Goal: Task Accomplishment & Management: Use online tool/utility

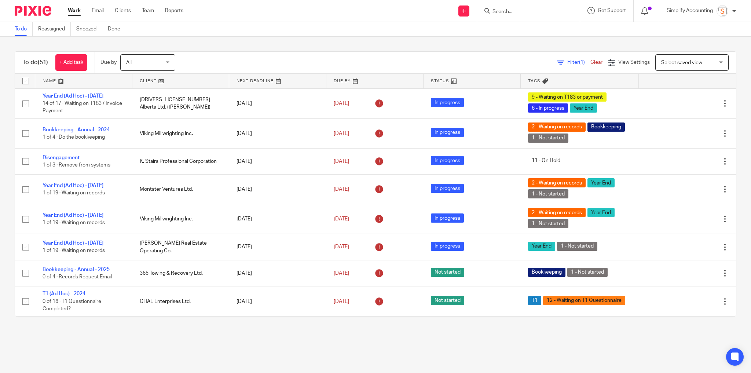
click at [528, 13] on input "Search" at bounding box center [525, 12] width 66 height 7
type input "kg"
click at [521, 38] on link at bounding box center [555, 34] width 130 height 23
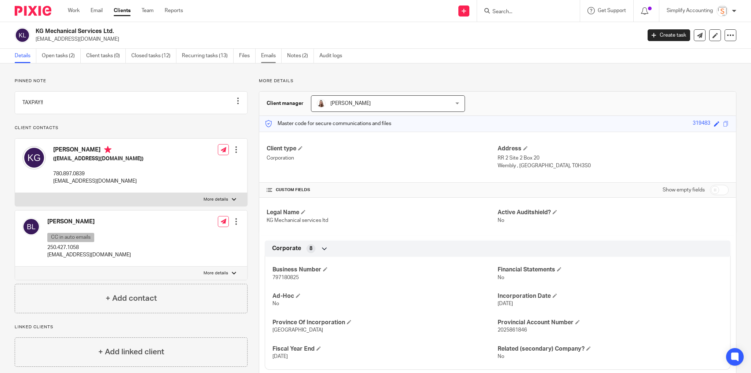
click at [273, 59] on link "Emails" at bounding box center [271, 56] width 21 height 14
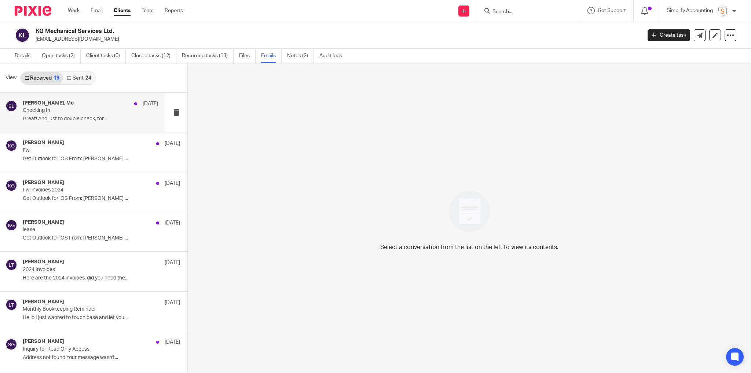
click at [79, 109] on p "Checking In" at bounding box center [77, 110] width 108 height 6
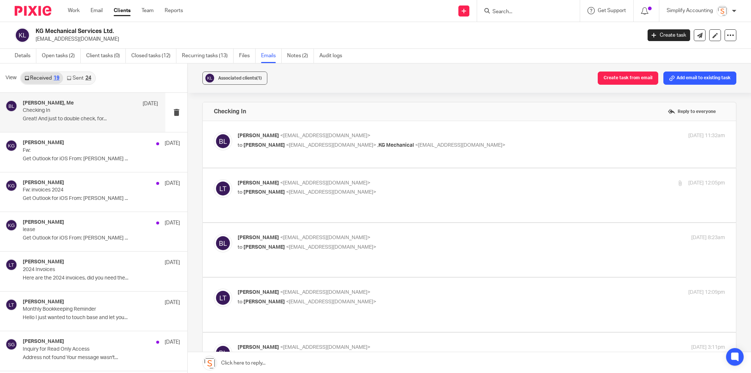
click at [483, 140] on div "brittney leask <brittney_leask@hotmail.com> to Larissa Teichman <larissa@simpli…" at bounding box center [400, 140] width 325 height 17
checkbox input "true"
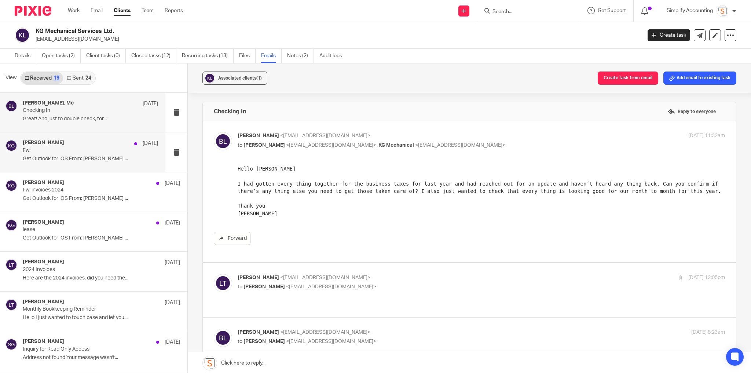
click at [65, 161] on p "Get Outlook for iOS From: Kevin Giles ..." at bounding box center [90, 159] width 135 height 6
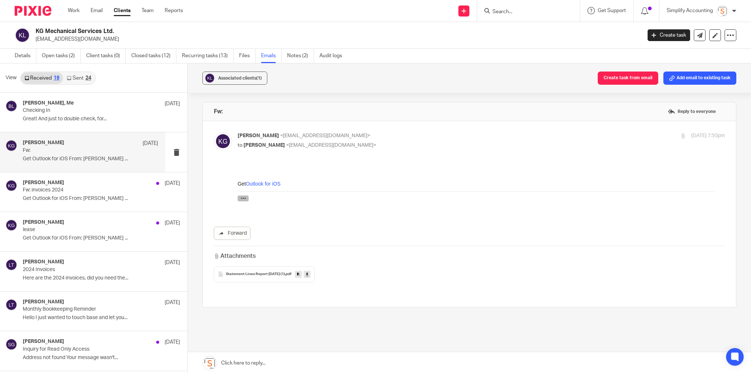
click at [243, 195] on icon "button" at bounding box center [244, 198] width 6 height 6
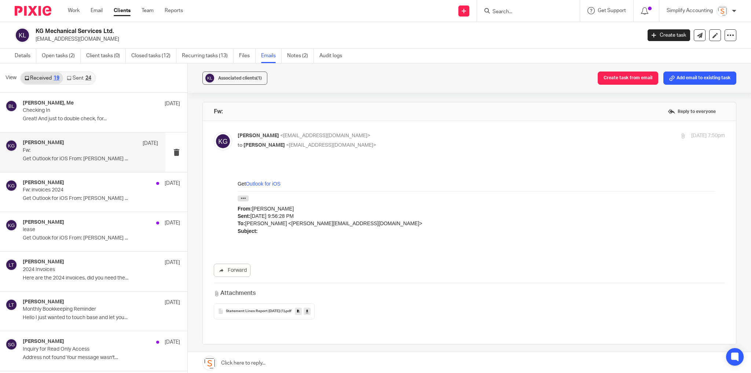
click at [264, 309] on span "Statement Lines Report 2025-07-14 (1)" at bounding box center [255, 311] width 59 height 4
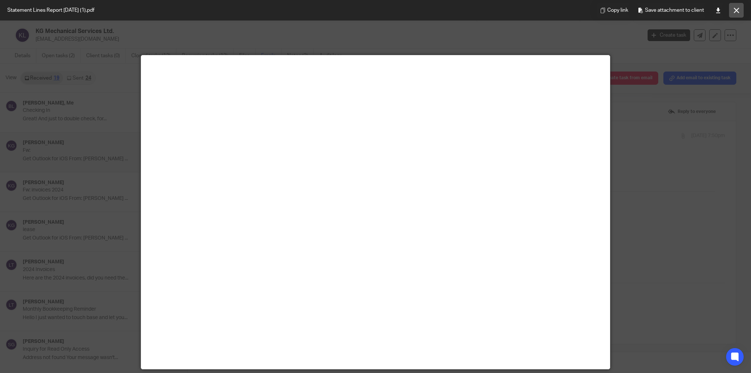
click at [737, 8] on icon at bounding box center [737, 11] width 6 height 6
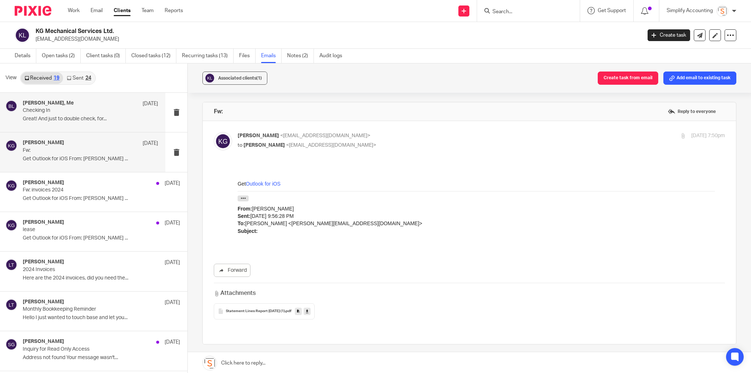
click at [113, 117] on p "Great! And just to double check, for..." at bounding box center [90, 119] width 135 height 6
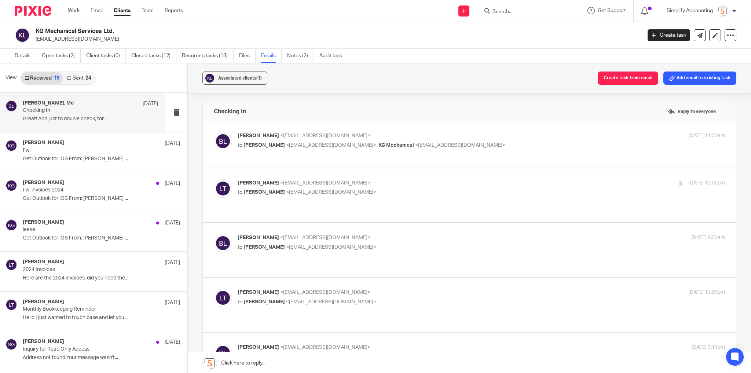
click at [489, 135] on p "brittney leask <brittney_leask@hotmail.com>" at bounding box center [400, 136] width 325 height 8
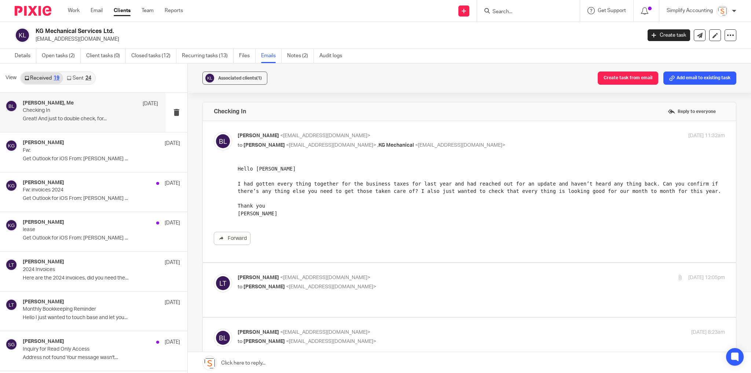
click at [490, 136] on p "brittney leask <brittney_leask@hotmail.com>" at bounding box center [400, 136] width 325 height 8
checkbox input "false"
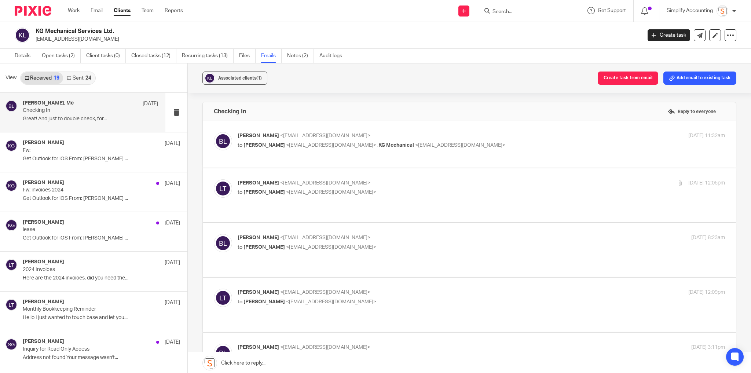
click at [476, 185] on p "Larissa Teichman <larissa@simplifyaccounting.ca>" at bounding box center [400, 183] width 325 height 8
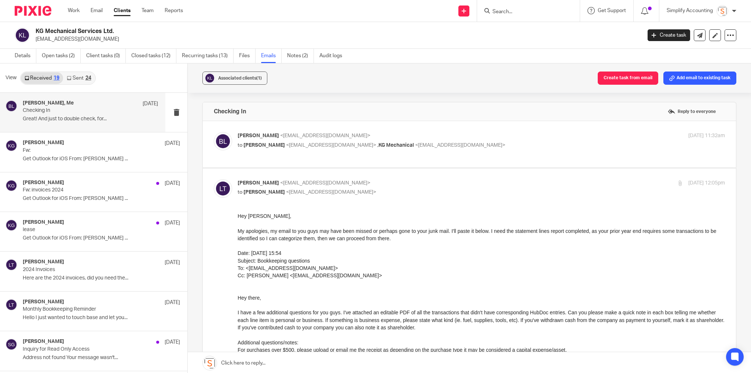
click at [411, 185] on p "Larissa Teichman <larissa@simplifyaccounting.ca>" at bounding box center [400, 183] width 325 height 8
checkbox input "false"
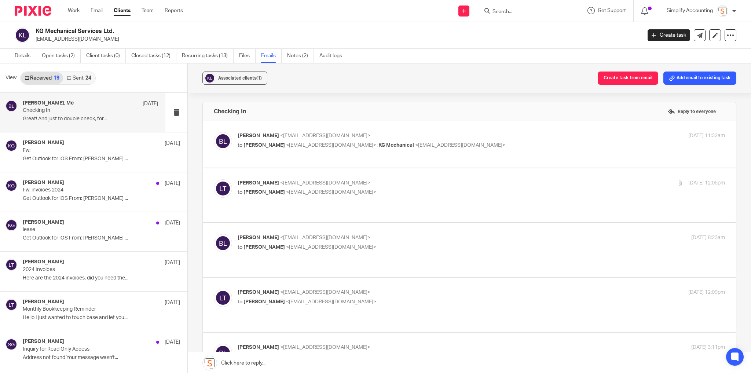
click at [411, 234] on p "brittney leask <brittney_leask@hotmail.com>" at bounding box center [400, 238] width 325 height 8
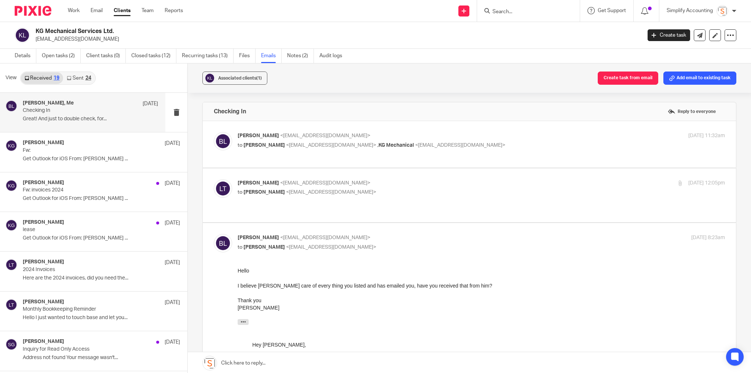
click at [411, 234] on p "brittney leask <brittney_leask@hotmail.com>" at bounding box center [400, 238] width 325 height 8
checkbox input "false"
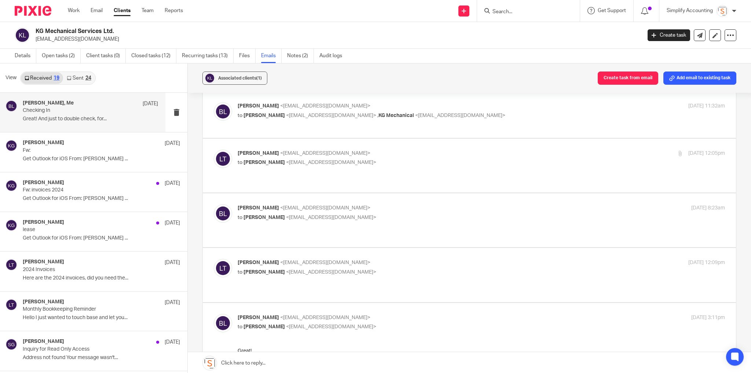
scroll to position [59, 0]
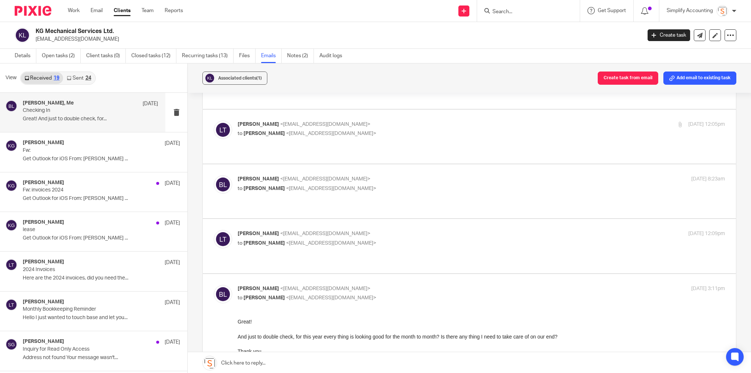
click at [411, 239] on p "to brittney leask <brittney_leask@hotmail.com>" at bounding box center [400, 243] width 325 height 8
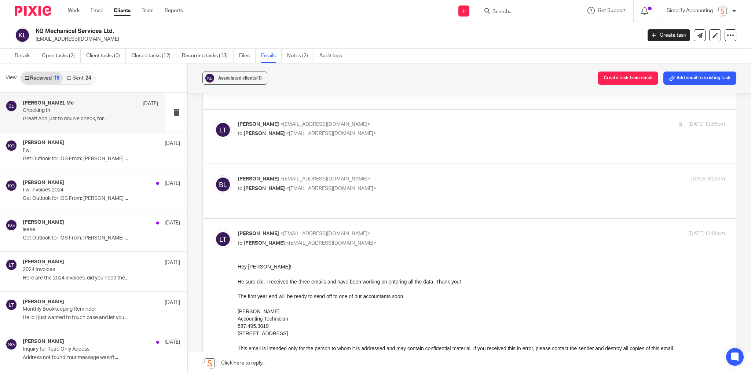
scroll to position [0, 0]
click at [411, 239] on p "to brittney leask <brittney_leask@hotmail.com>" at bounding box center [400, 243] width 325 height 8
checkbox input "false"
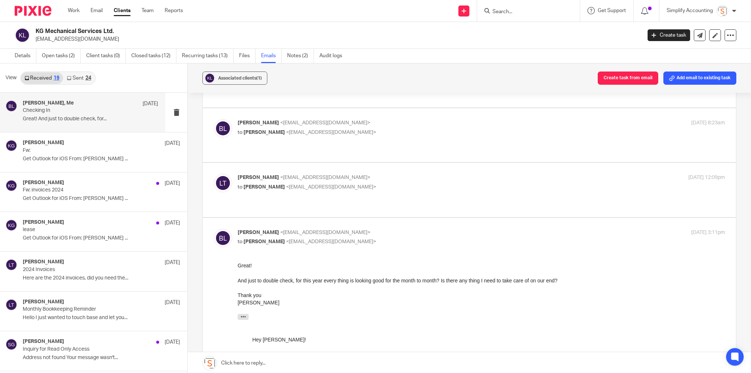
scroll to position [117, 0]
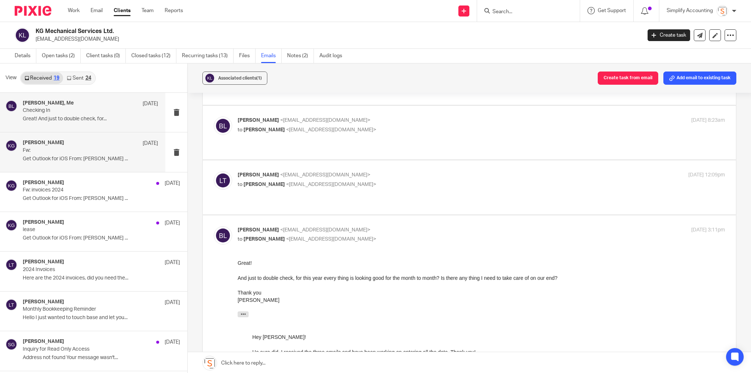
click at [57, 153] on div "Kevin Giles Aug 26 Fw: Get Outlook for iOS From: Kevin Giles ..." at bounding box center [90, 152] width 135 height 25
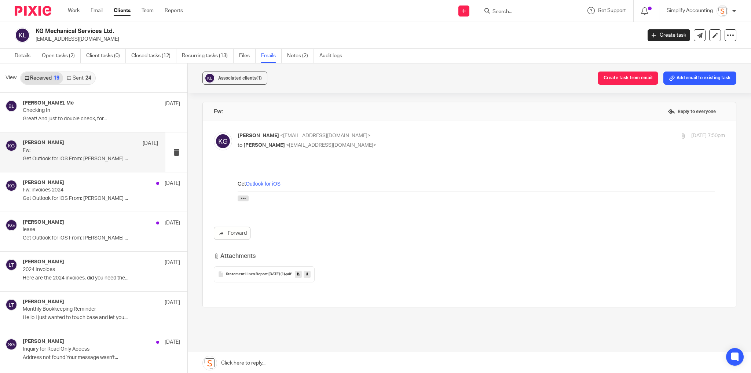
scroll to position [0, 0]
click at [57, 188] on p "Fw: invoices 2024" at bounding box center [77, 190] width 108 height 6
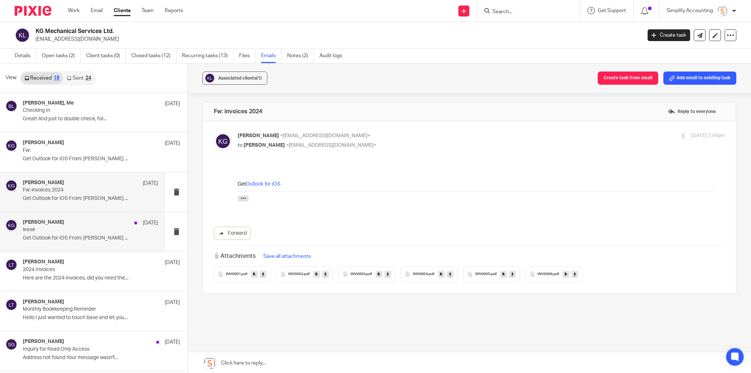
click at [66, 227] on p "lease" at bounding box center [77, 230] width 108 height 6
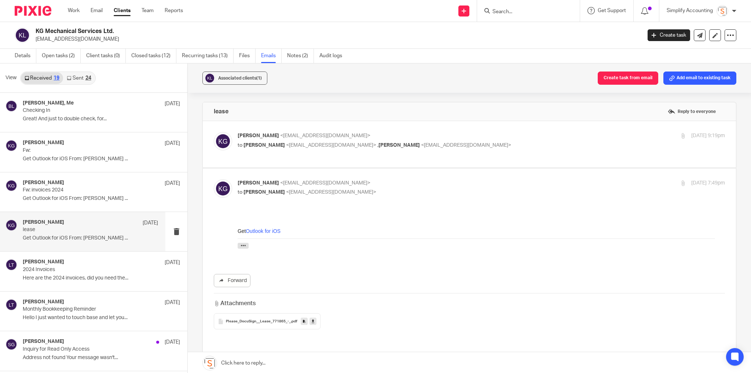
click at [519, 137] on p "Kevin Giles <kg.mechanical@outlook.com>" at bounding box center [400, 136] width 325 height 8
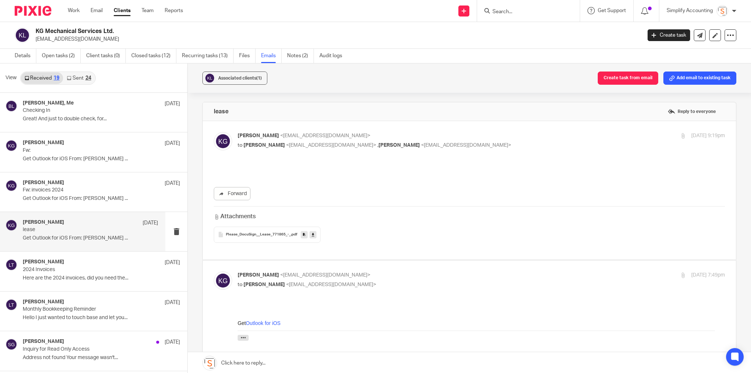
click at [519, 137] on p "Kevin Giles <kg.mechanical@outlook.com>" at bounding box center [400, 136] width 325 height 8
checkbox input "false"
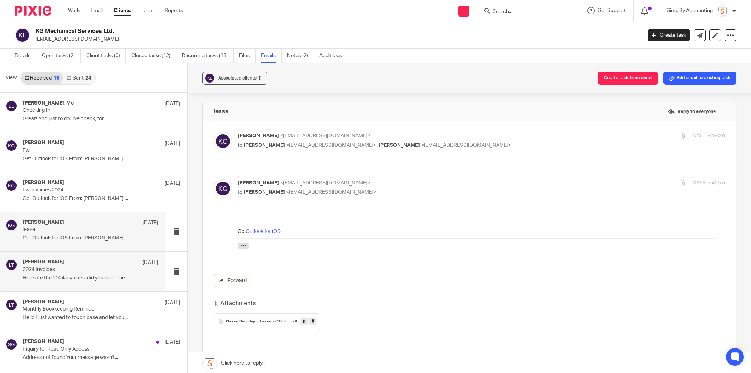
click at [93, 270] on p "2024 Invoices" at bounding box center [77, 270] width 108 height 6
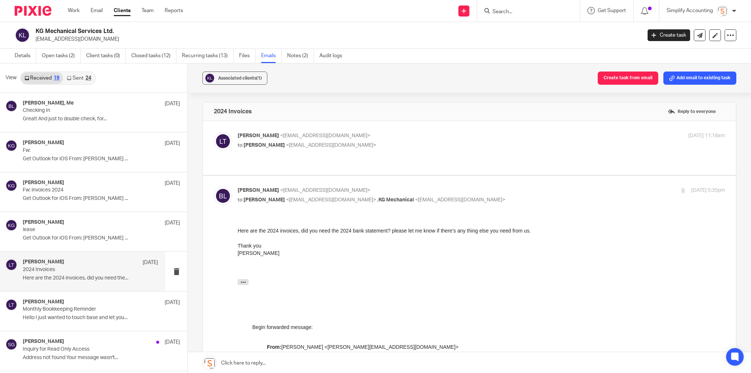
click at [430, 123] on label at bounding box center [469, 148] width 533 height 54
click at [214, 132] on input "checkbox" at bounding box center [213, 132] width 0 height 0
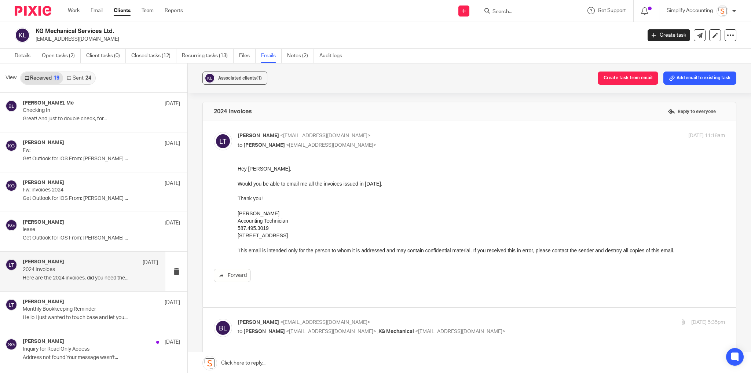
click at [431, 130] on label at bounding box center [469, 214] width 533 height 186
click at [214, 132] on input "checkbox" at bounding box center [213, 132] width 0 height 0
checkbox input "false"
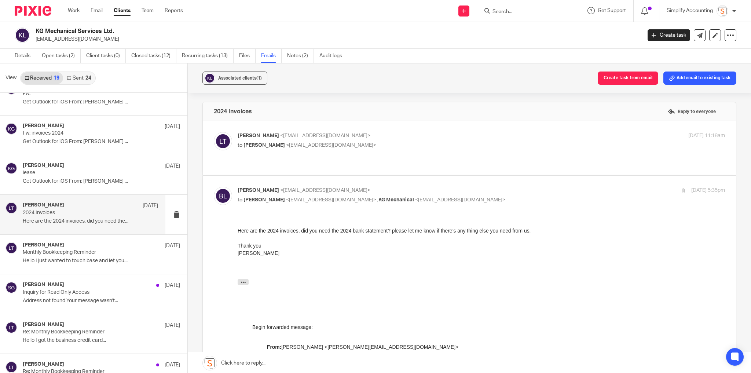
scroll to position [59, 0]
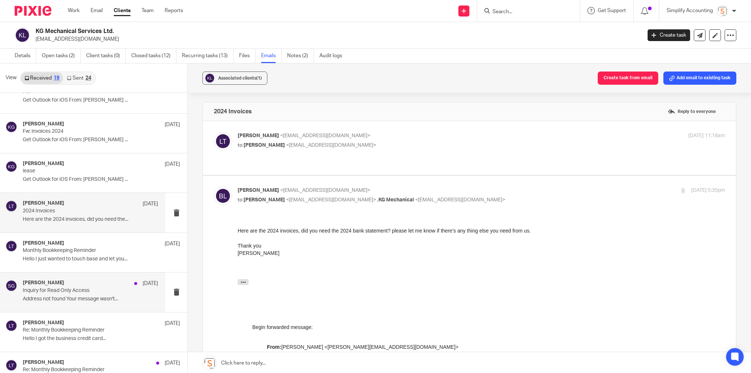
click at [83, 284] on div "Shawn Gander Jun 9" at bounding box center [90, 283] width 135 height 7
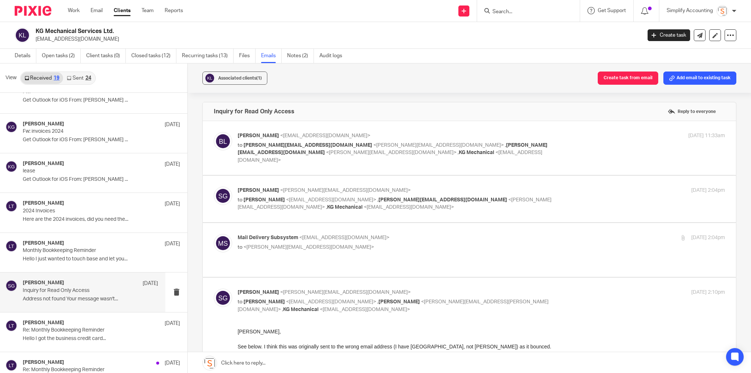
scroll to position [0, 0]
click at [563, 139] on div "Jun 9, 2025 11:33am" at bounding box center [644, 136] width 162 height 8
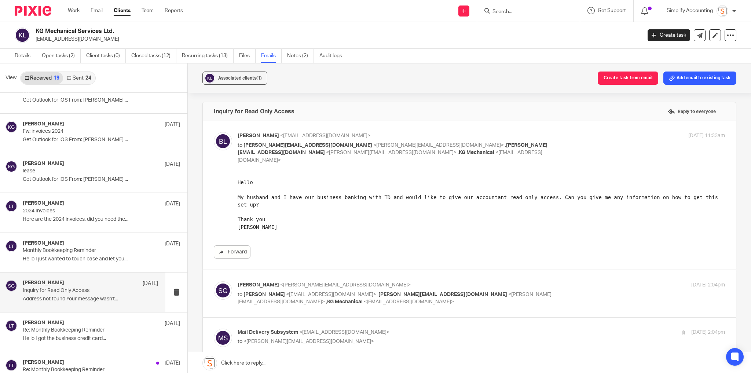
click at [563, 139] on div "Jun 9, 2025 11:33am" at bounding box center [644, 136] width 162 height 8
checkbox input "false"
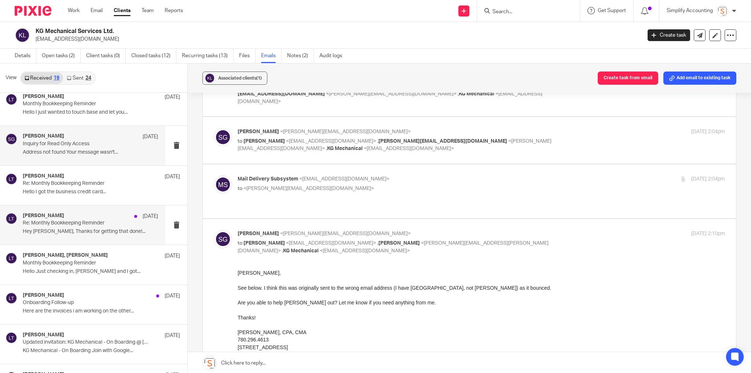
scroll to position [235, 0]
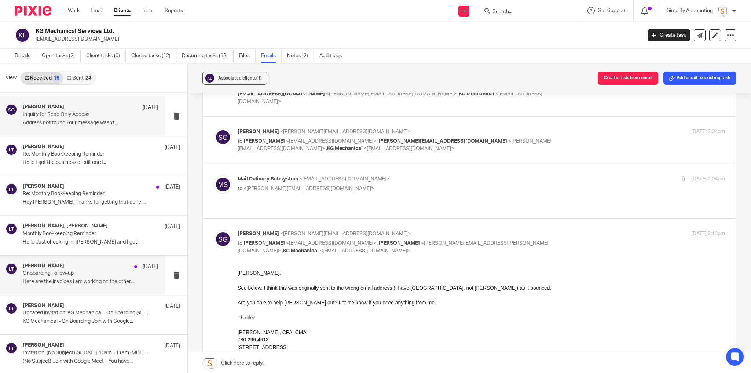
click at [71, 287] on div "Larissa Teichman May 27 Onboarding Follow-up Here are the invoices i am working…" at bounding box center [82, 275] width 165 height 39
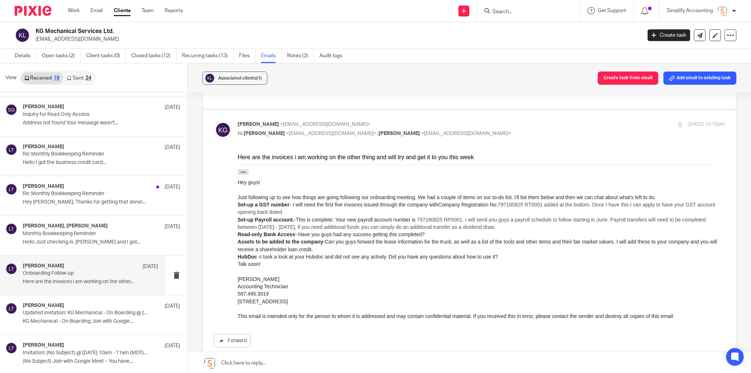
scroll to position [0, 0]
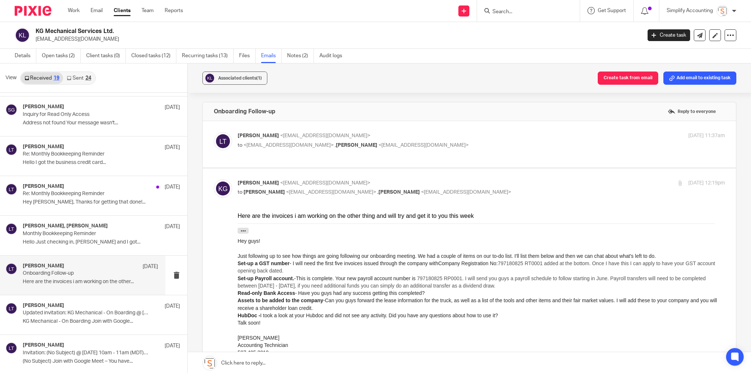
click at [498, 129] on label at bounding box center [469, 144] width 533 height 47
click at [214, 132] on input "checkbox" at bounding box center [213, 132] width 0 height 0
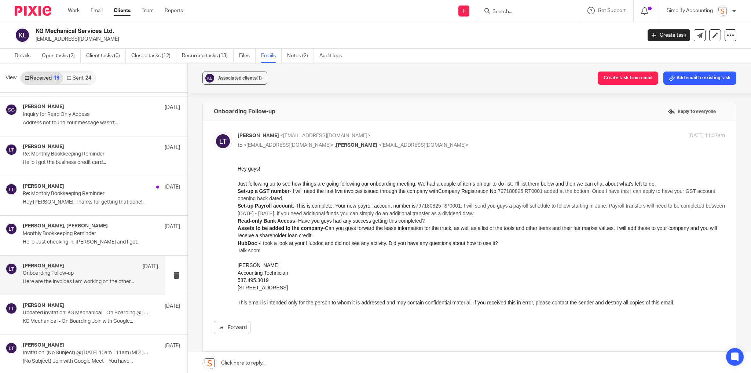
click at [498, 131] on label at bounding box center [469, 236] width 533 height 230
click at [214, 132] on input "checkbox" at bounding box center [213, 132] width 0 height 0
checkbox input "false"
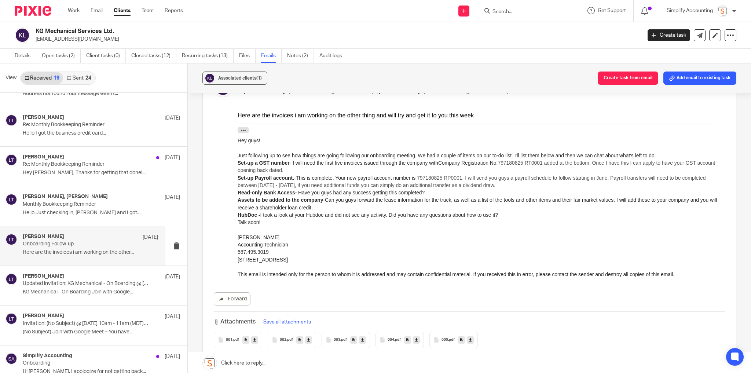
scroll to position [88, 0]
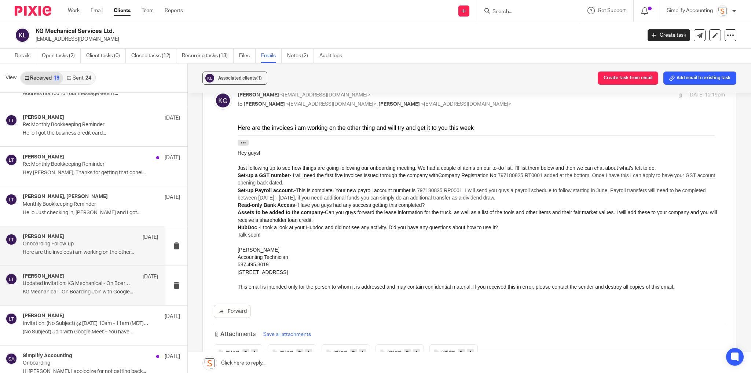
click at [87, 287] on div "Larissa Teichman May 7 Updated invitation: KG Mechanical - On Boarding @ Fri Ma…" at bounding box center [90, 285] width 135 height 25
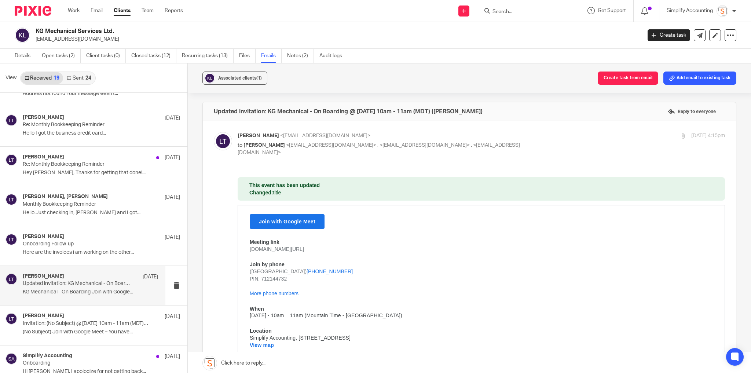
scroll to position [0, 0]
click at [77, 307] on div "Larissa Teichman May 7 Invitation: (No Subject) @ Fri May 9, 2025 10am - 11am (…" at bounding box center [82, 324] width 165 height 39
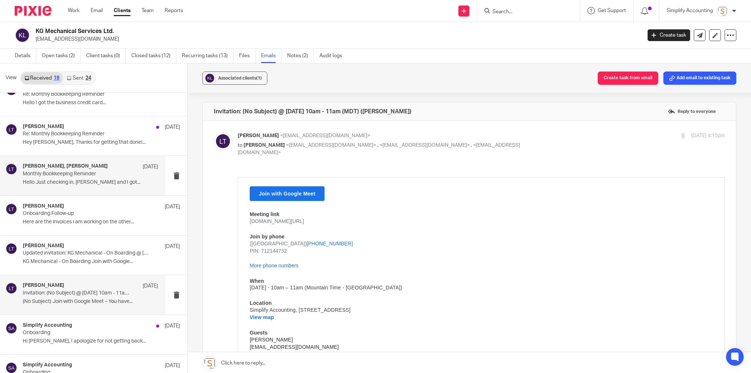
scroll to position [381, 0]
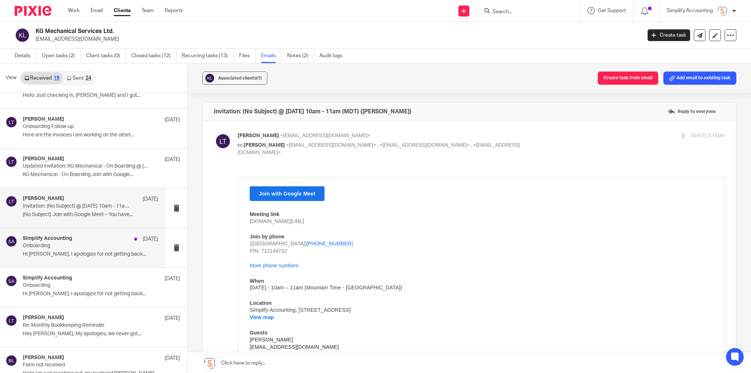
click at [55, 243] on p "Onboarding" at bounding box center [77, 246] width 108 height 6
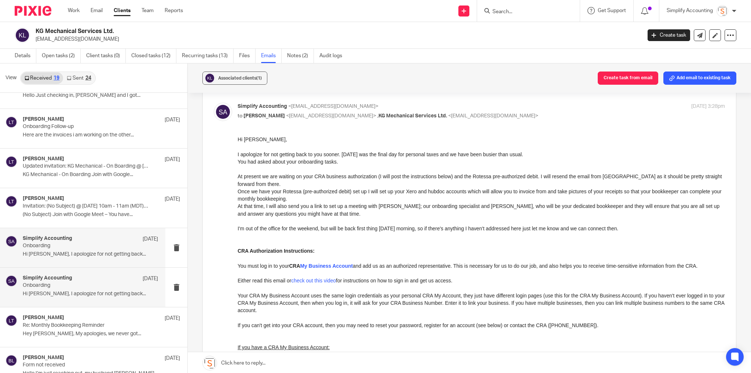
scroll to position [411, 0]
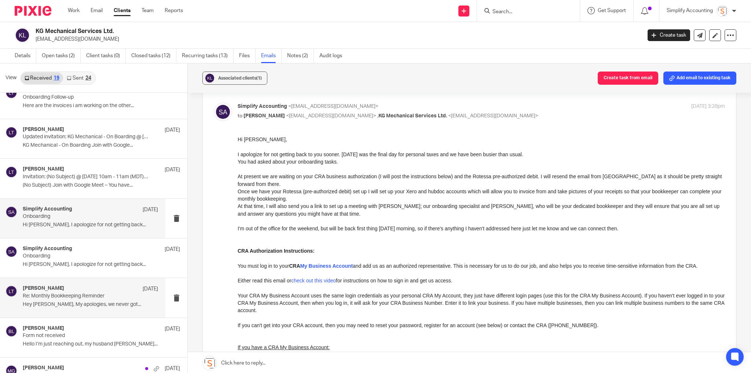
click at [106, 301] on p "Hey [PERSON_NAME], My apologies, we never got..." at bounding box center [90, 304] width 135 height 6
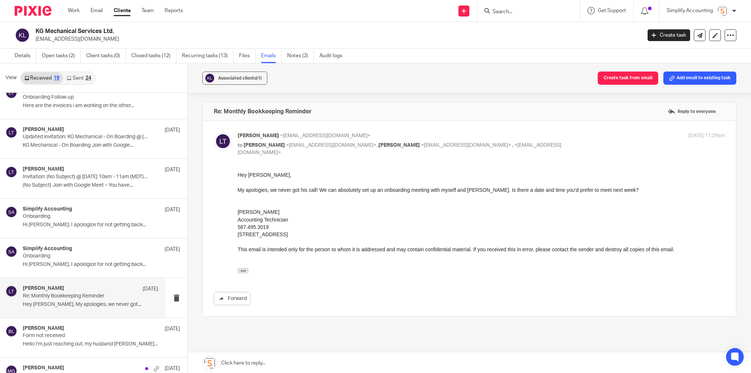
scroll to position [0, 0]
click at [88, 259] on div "Simplify Accounting May 2 Onboarding Hi Kevin, I apologize for not getting back…" at bounding box center [90, 258] width 135 height 25
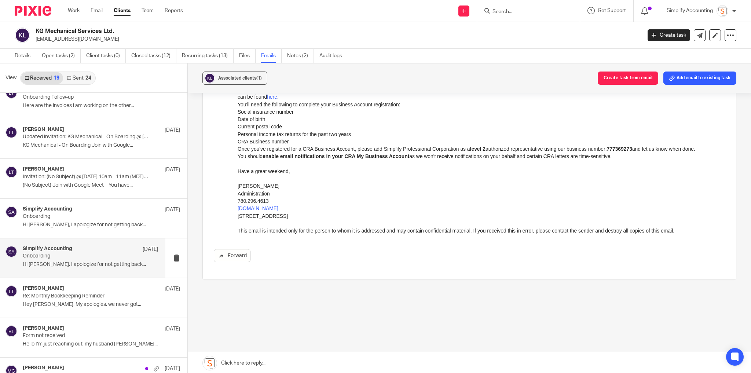
scroll to position [332, 0]
click at [99, 293] on p "Re: Monthly Bookkeeping Reminder" at bounding box center [77, 296] width 108 height 6
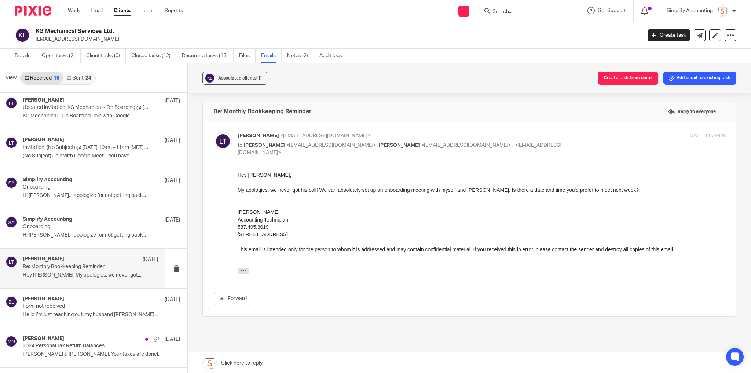
scroll to position [469, 0]
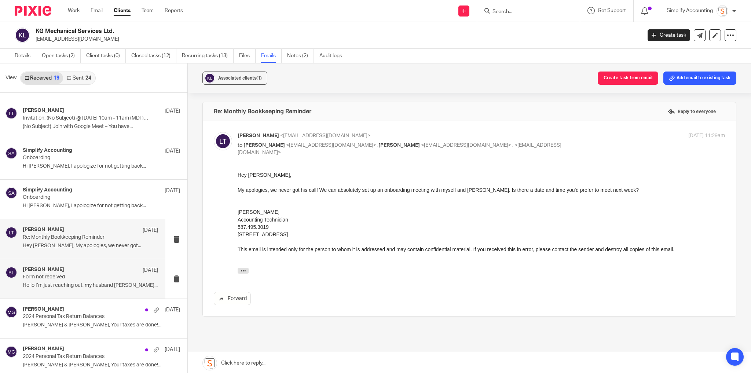
click at [97, 278] on div "brittney leask Mar 19 Form not received Hello I’m just reaching out, my husband…" at bounding box center [90, 279] width 135 height 25
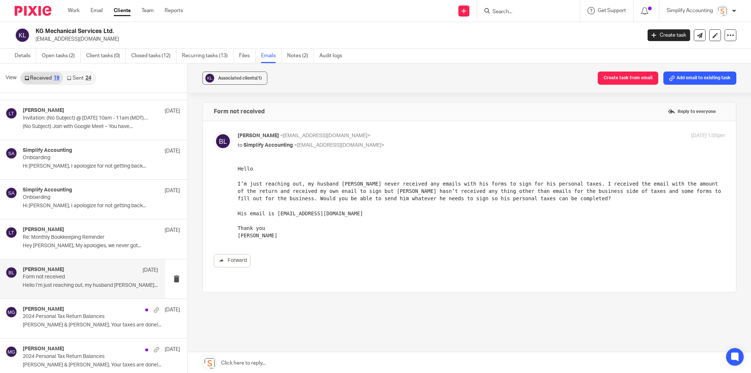
scroll to position [0, 0]
click at [74, 324] on p "[PERSON_NAME] & [PERSON_NAME], Your taxes are done!..." at bounding box center [90, 325] width 135 height 6
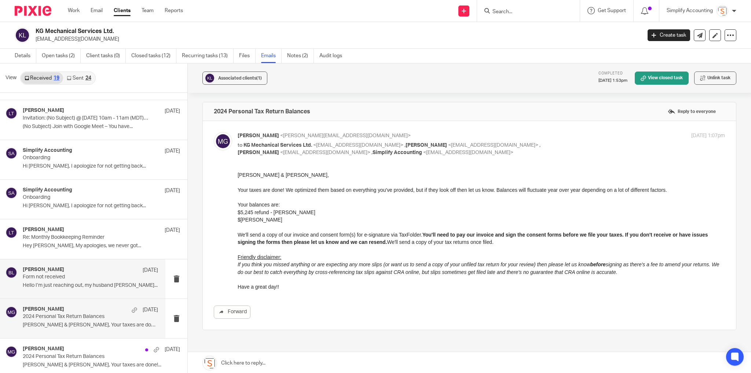
click at [100, 270] on div "brittney leask Mar 19" at bounding box center [90, 270] width 135 height 7
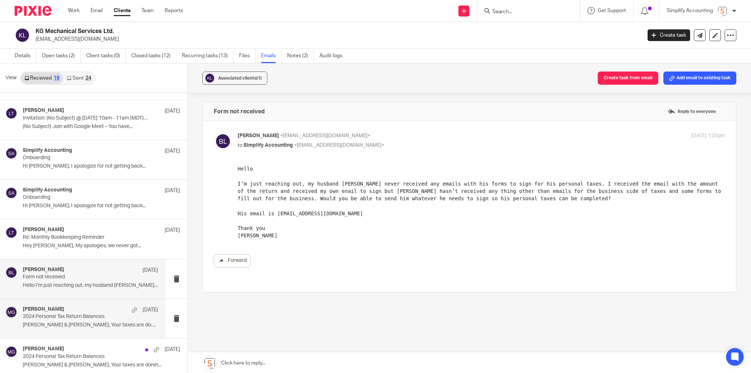
scroll to position [470, 0]
click at [85, 83] on link "Sent 24" at bounding box center [79, 78] width 32 height 12
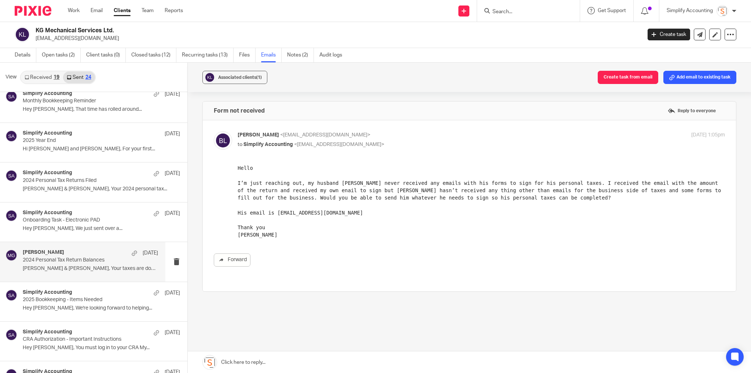
scroll to position [668, 0]
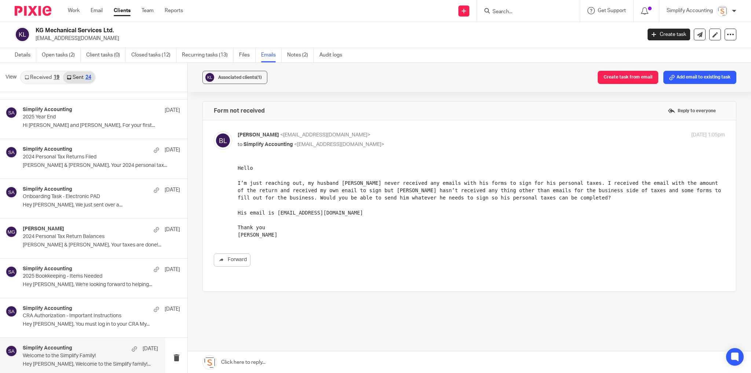
click at [63, 353] on p "Welcome to the Simplify Family!" at bounding box center [77, 356] width 108 height 6
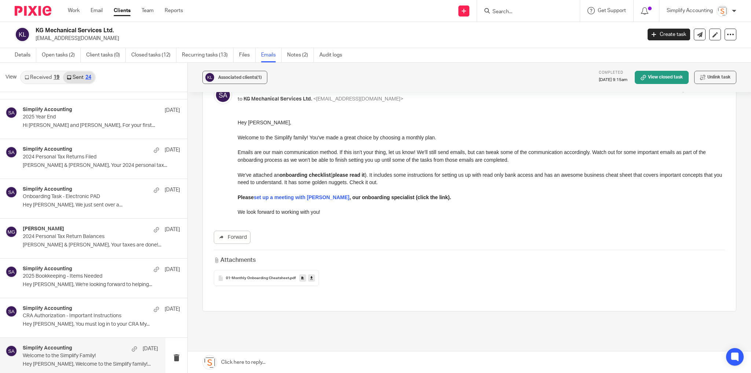
scroll to position [59, 0]
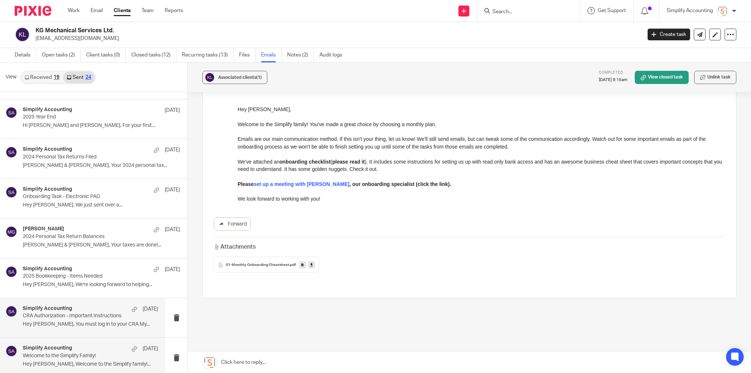
click at [89, 321] on p "Hey Kevin, You must log in to your CRA My..." at bounding box center [90, 324] width 135 height 6
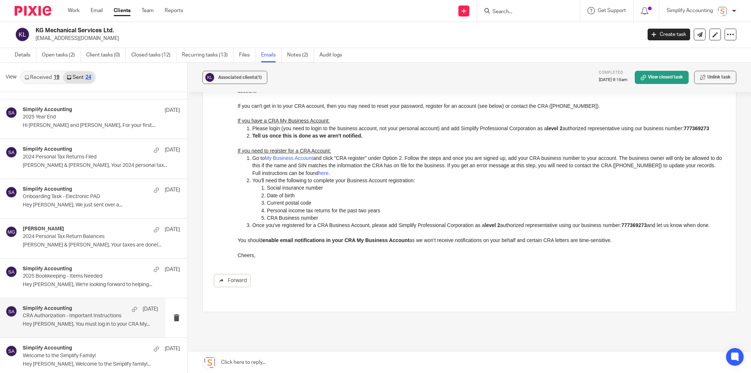
scroll to position [162, 0]
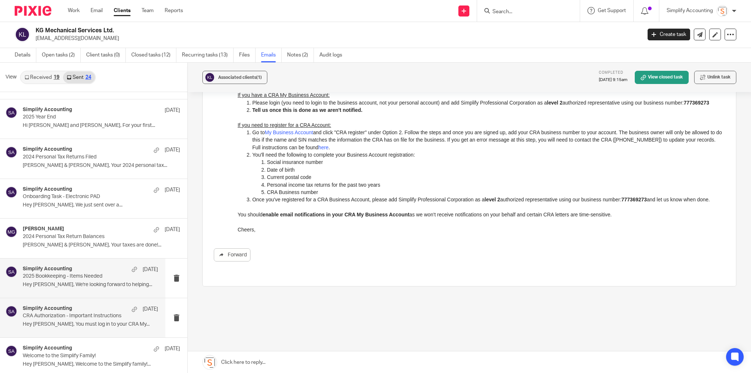
click at [67, 259] on div "Simplify Accounting Mar 11 2025 Bookkeeping - Items Needed Hey Kevin, We're loo…" at bounding box center [82, 278] width 165 height 39
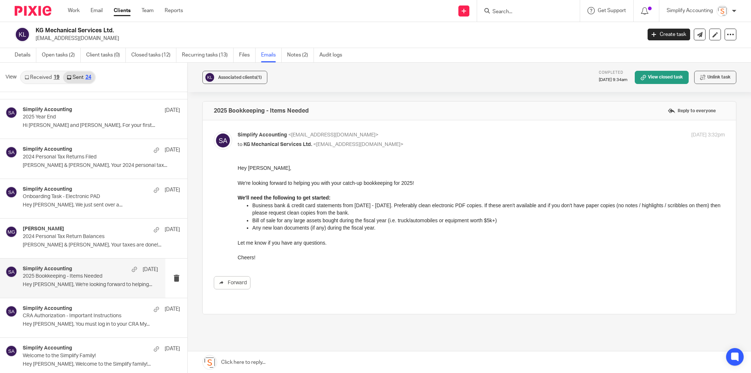
scroll to position [0, 0]
click at [72, 242] on p "[PERSON_NAME] & [PERSON_NAME], Your taxes are done!..." at bounding box center [90, 245] width 135 height 6
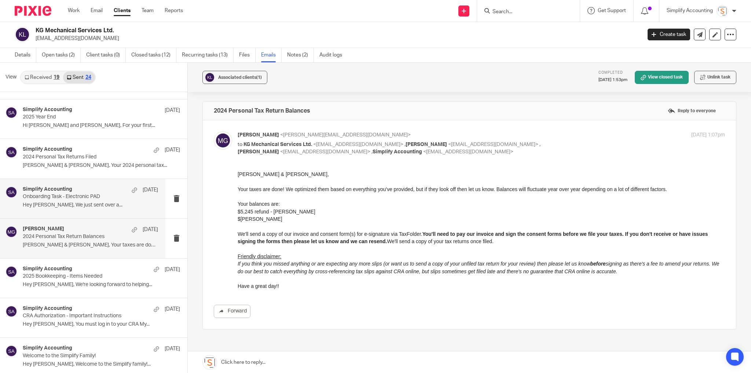
click at [73, 202] on p "Hey Kevin, We just sent over a..." at bounding box center [90, 205] width 135 height 6
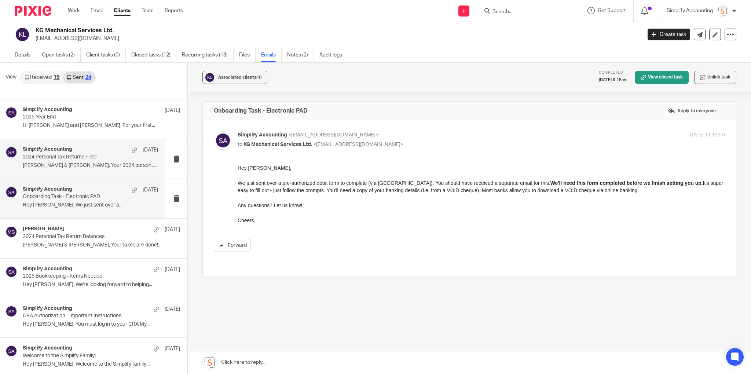
click at [53, 162] on p "Kevin & Brittany, Your 2024 personal tax..." at bounding box center [90, 165] width 135 height 6
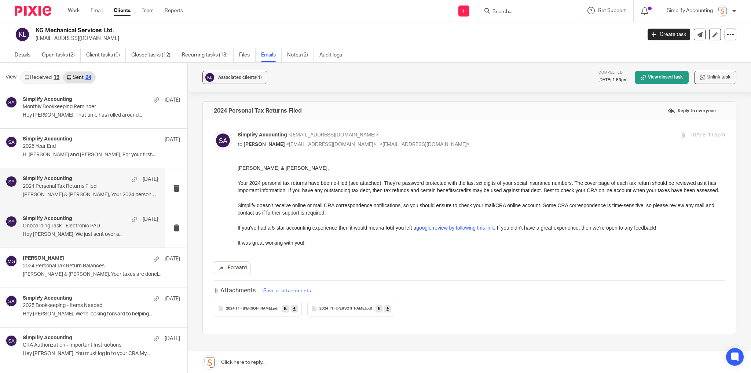
scroll to position [609, 0]
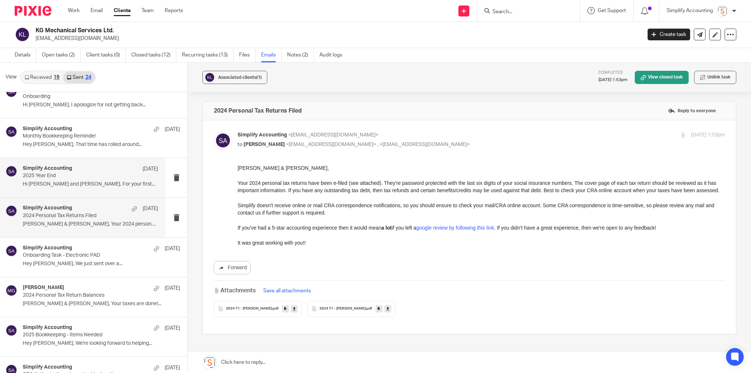
click at [66, 176] on div "Simplify Accounting Mar 19 2025 Year End Hi Brittany and Kevin, For your first.…" at bounding box center [90, 177] width 135 height 25
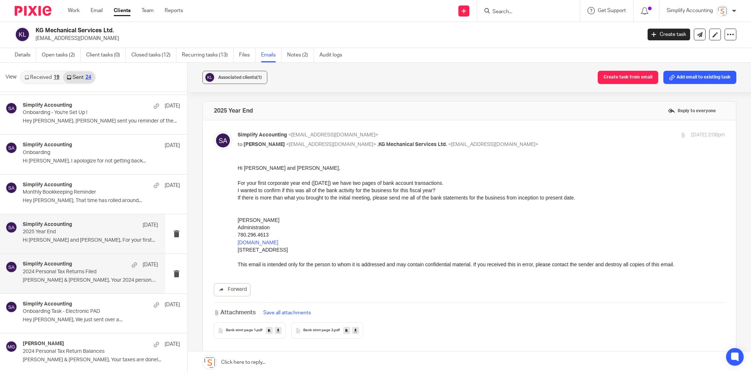
scroll to position [551, 0]
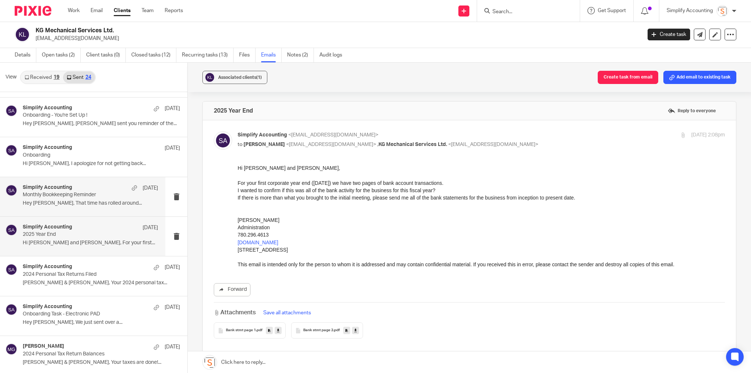
click at [101, 201] on p "Hey Kevin, That time has rolled around..." at bounding box center [90, 203] width 135 height 6
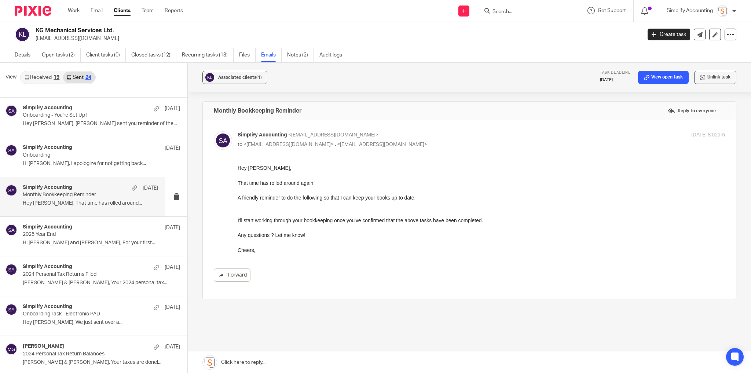
scroll to position [0, 0]
click at [90, 152] on p "Onboarding" at bounding box center [77, 155] width 108 height 6
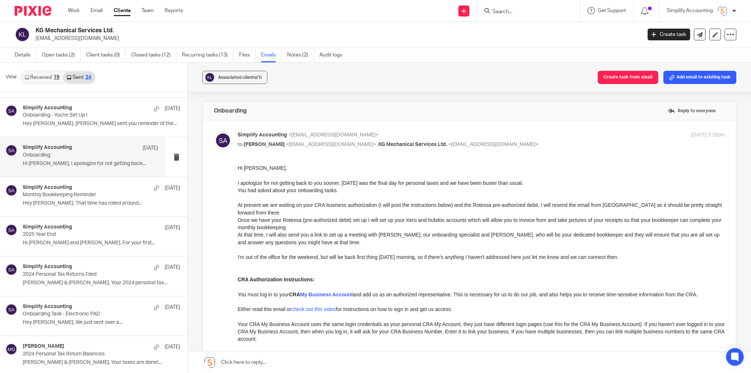
click at [44, 80] on link "Received 19" at bounding box center [42, 78] width 42 height 12
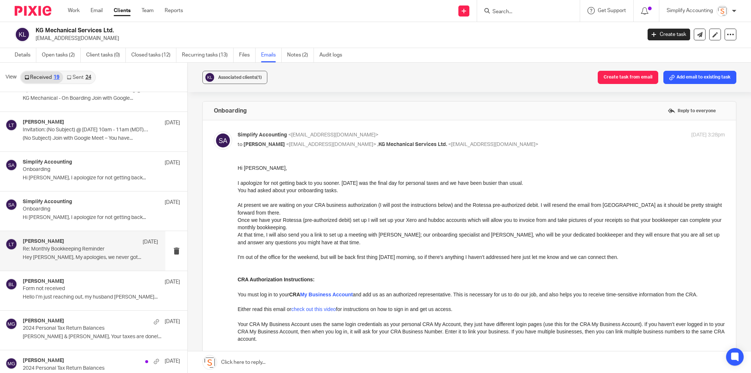
scroll to position [470, 0]
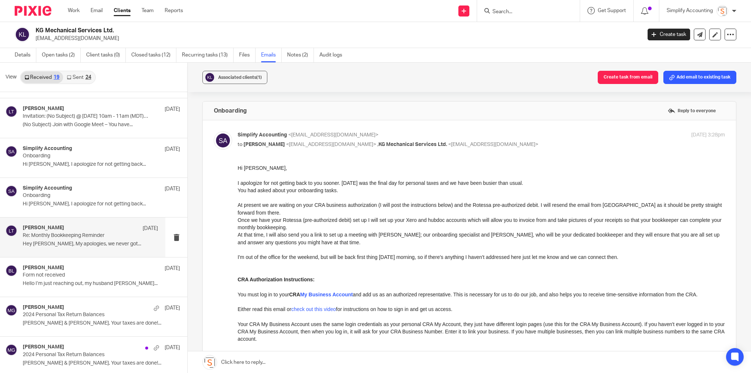
click at [87, 248] on div "Larissa Teichman May 2 Re: Monthly Bookkeeping Reminder Hey Brittany, My apolog…" at bounding box center [82, 236] width 165 height 39
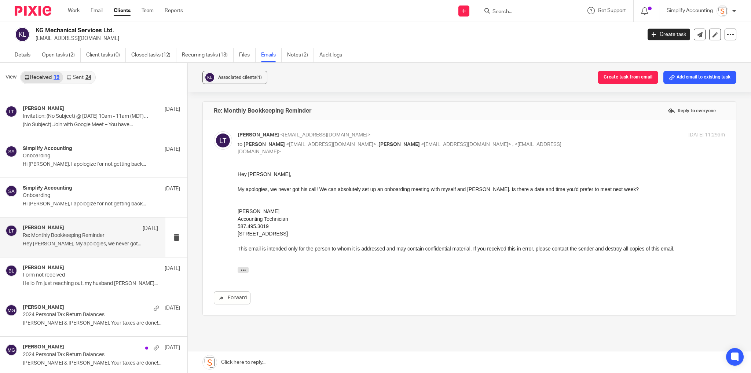
scroll to position [0, 0]
click at [73, 194] on p "Onboarding" at bounding box center [77, 196] width 108 height 6
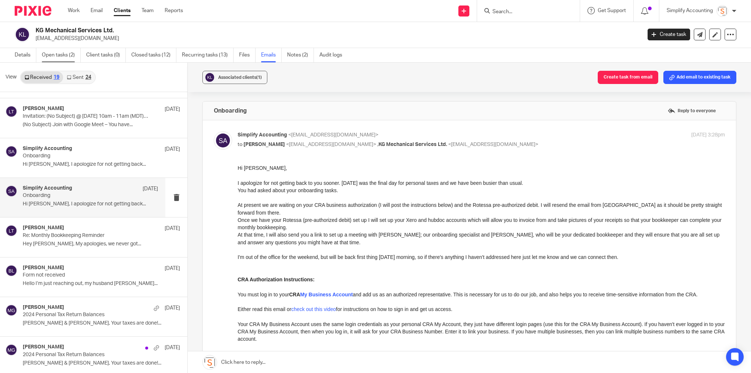
click at [55, 51] on link "Open tasks (2)" at bounding box center [61, 55] width 39 height 14
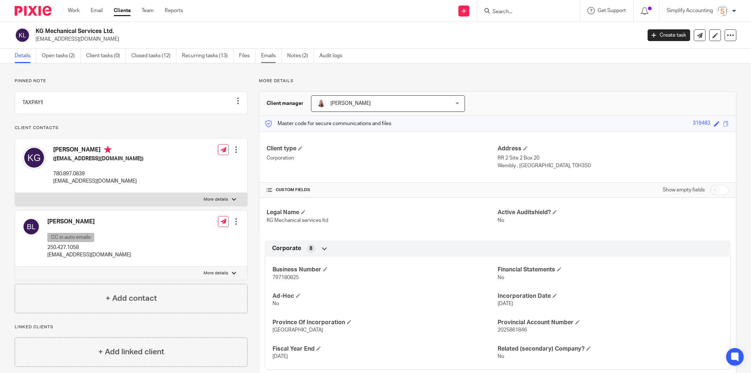
click at [266, 49] on link "Emails" at bounding box center [271, 56] width 21 height 14
click at [266, 52] on link "Emails" at bounding box center [271, 56] width 21 height 14
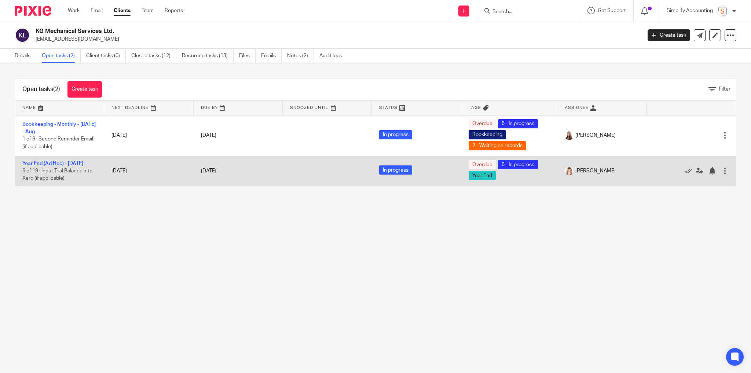
click at [721, 175] on div at bounding box center [724, 170] width 7 height 7
click at [83, 164] on link "Year End (Ad Hoc) - January 2025" at bounding box center [52, 163] width 61 height 5
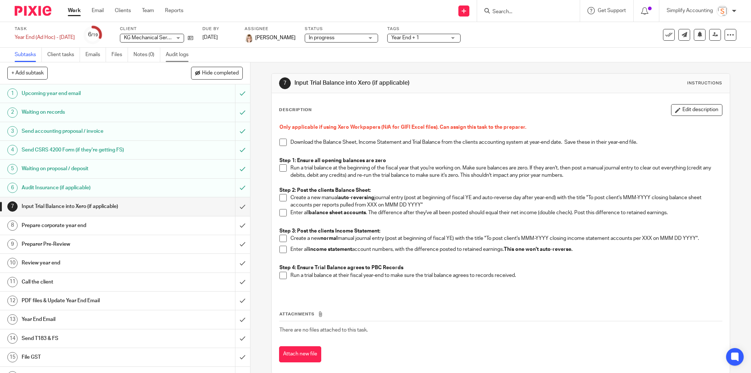
click at [184, 56] on link "Audit logs" at bounding box center [180, 55] width 28 height 14
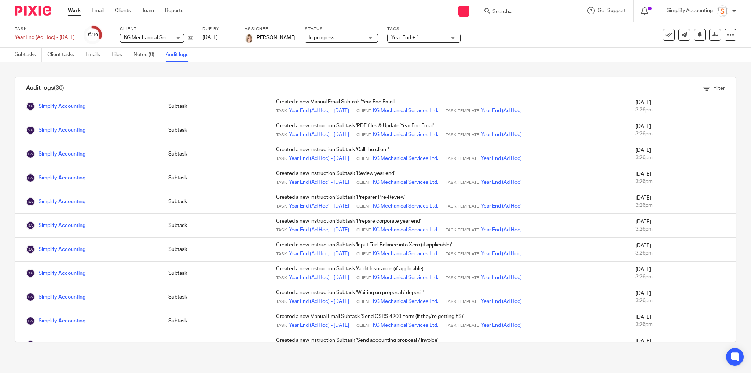
scroll to position [483, 0]
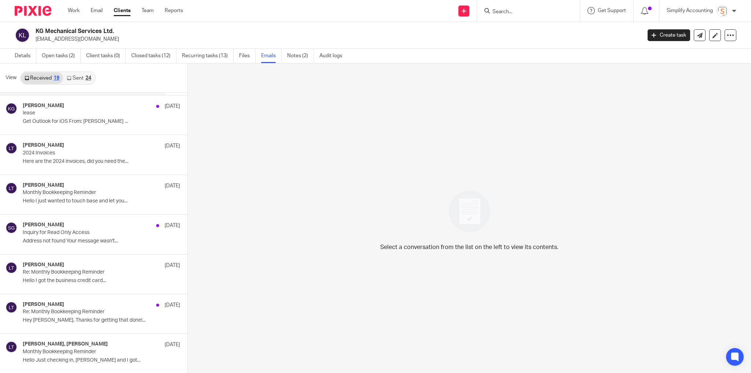
scroll to position [117, 0]
